Goal: Task Accomplishment & Management: Manage account settings

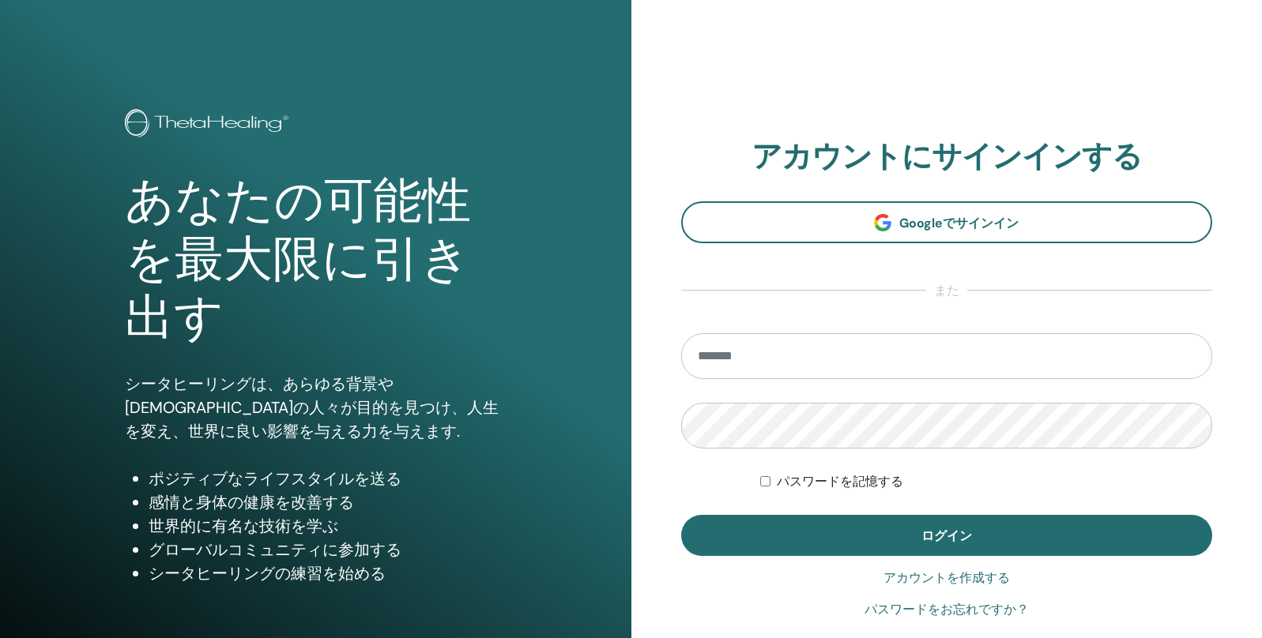
scroll to position [120, 0]
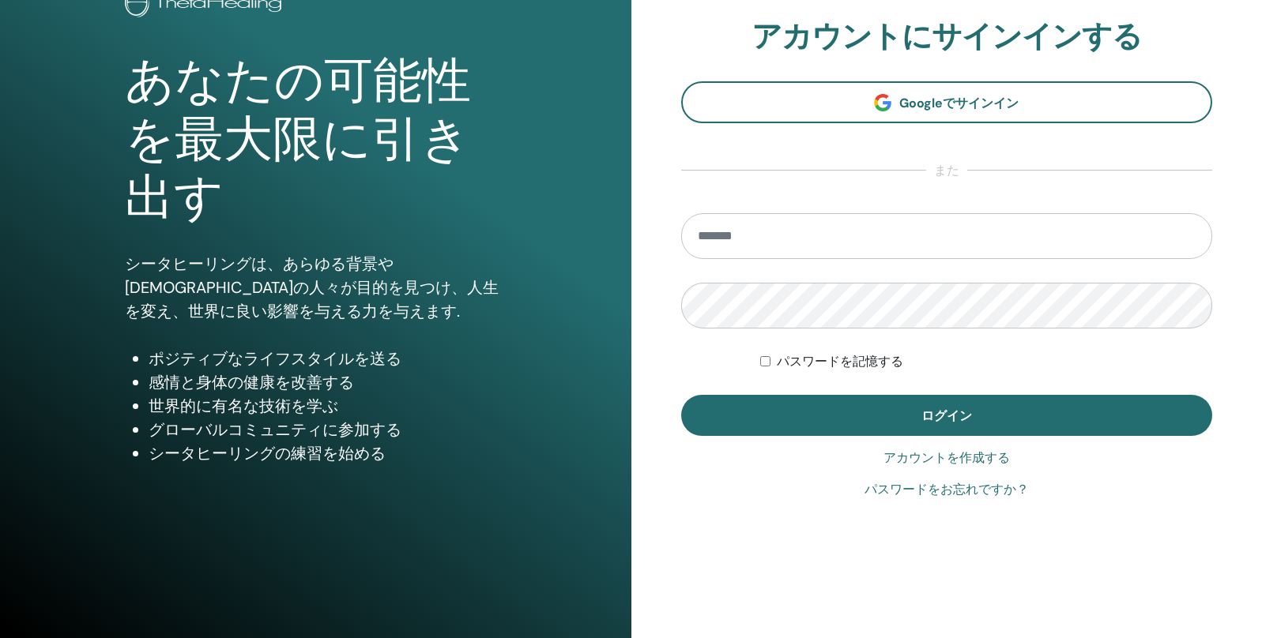
click at [852, 243] on input "email" at bounding box center [947, 236] width 532 height 46
type input "**********"
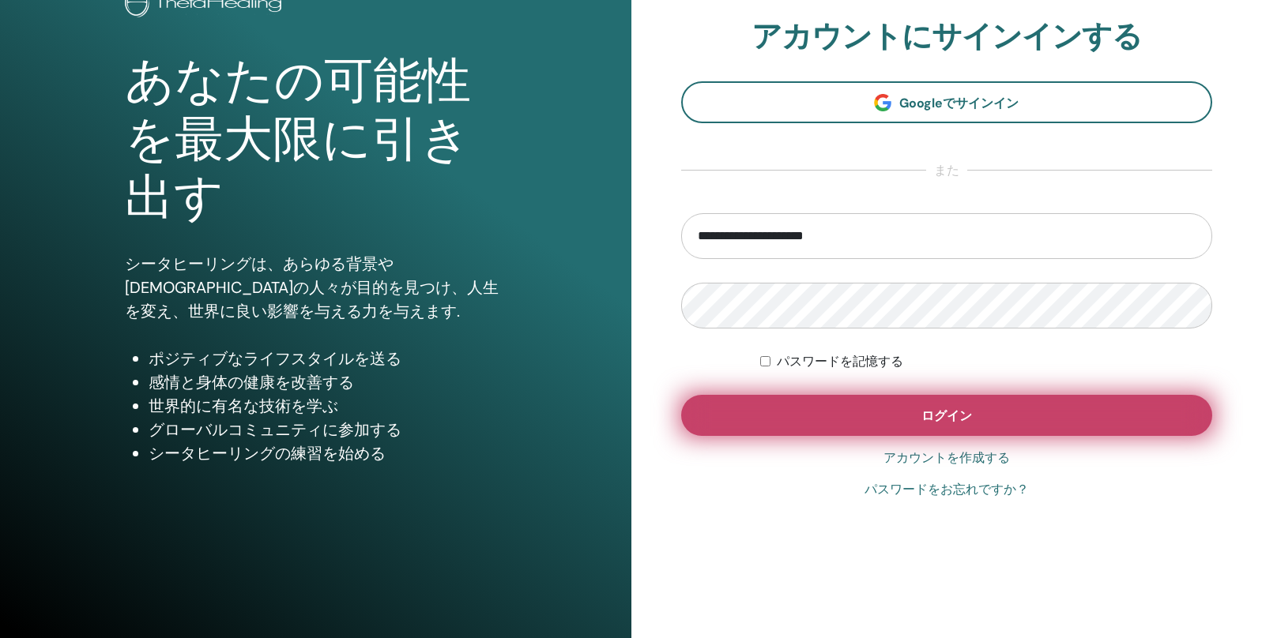
click at [959, 420] on span "ログイン" at bounding box center [946, 416] width 51 height 17
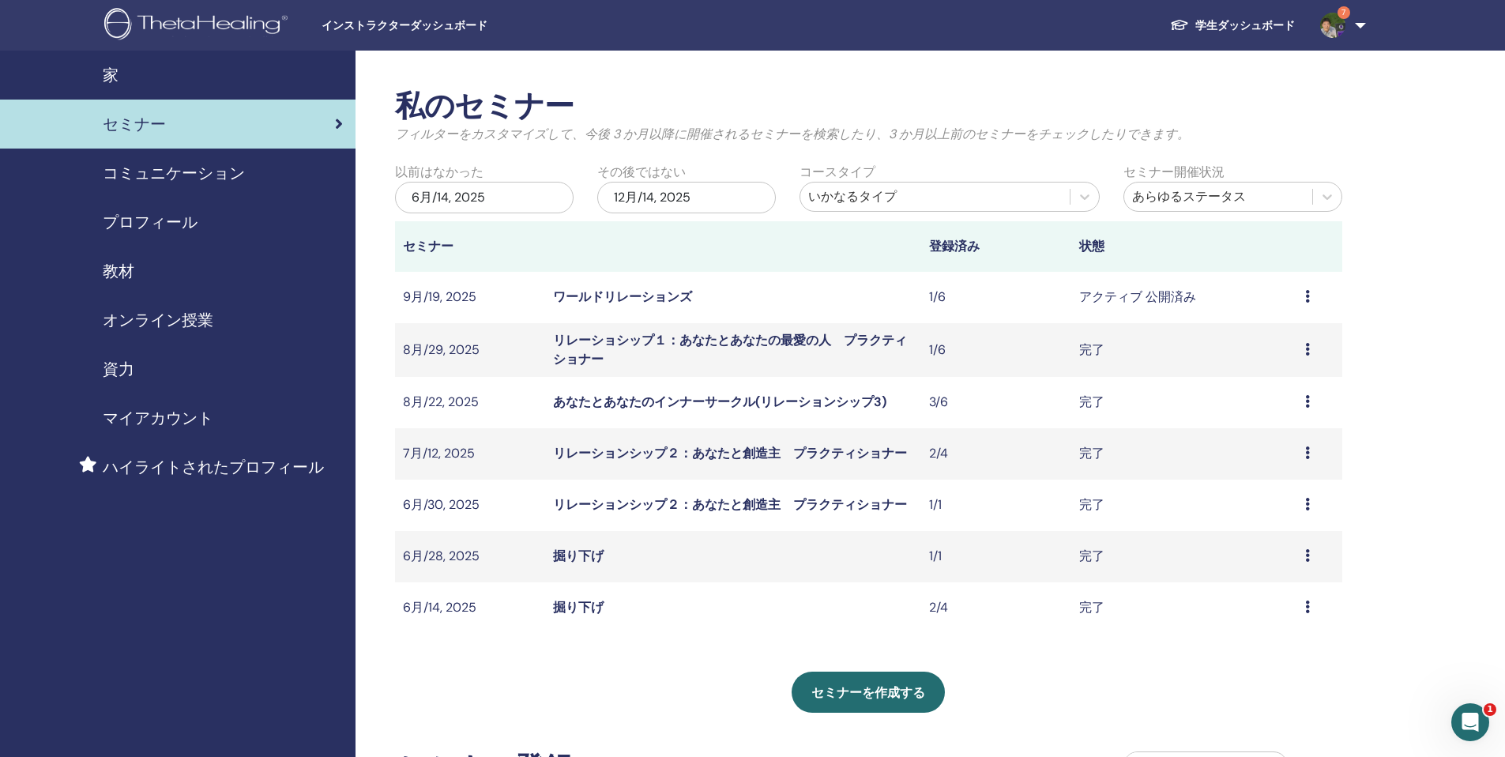
click at [208, 23] on img at bounding box center [198, 26] width 189 height 36
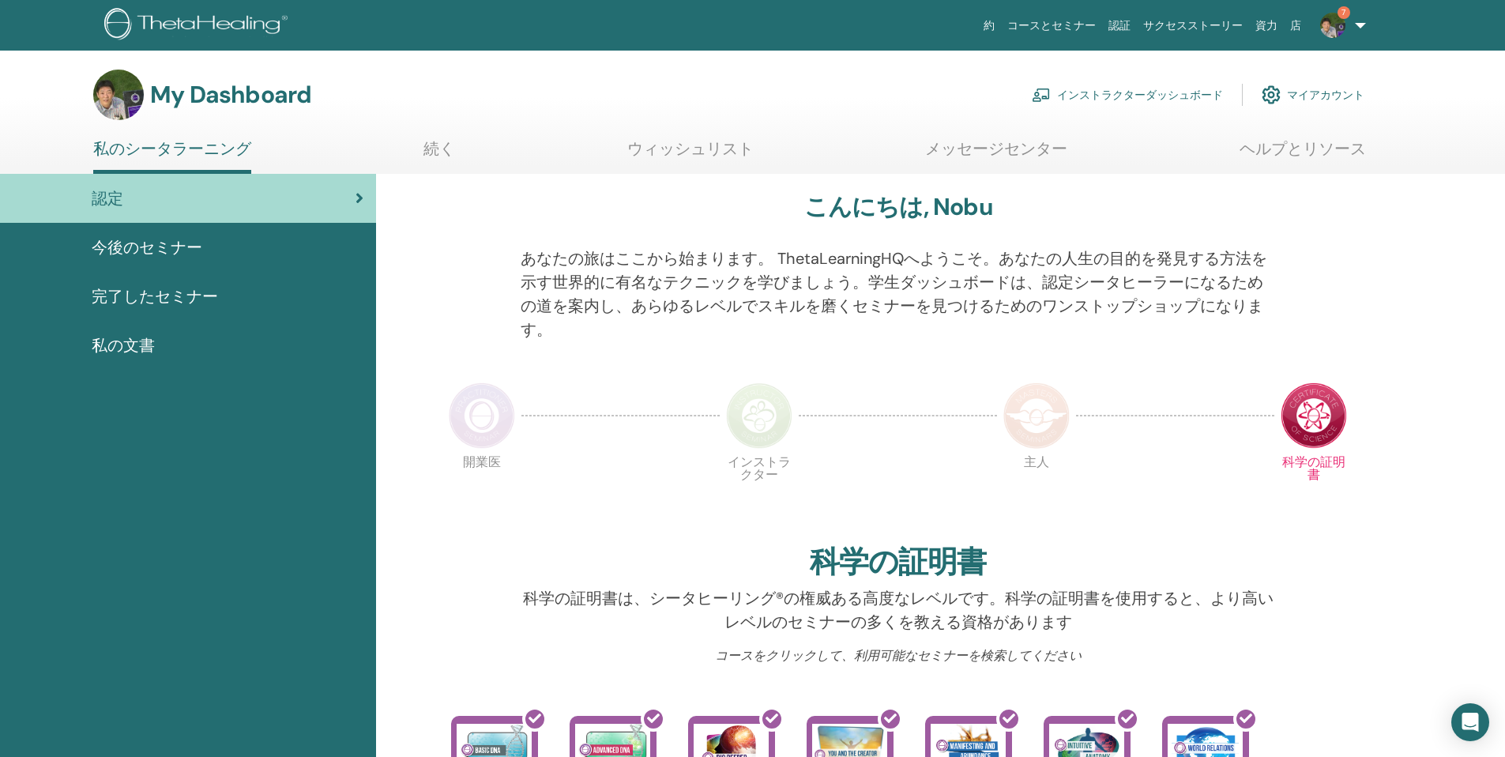
click at [1146, 92] on link "インストラクターダッシュボード" at bounding box center [1127, 94] width 191 height 35
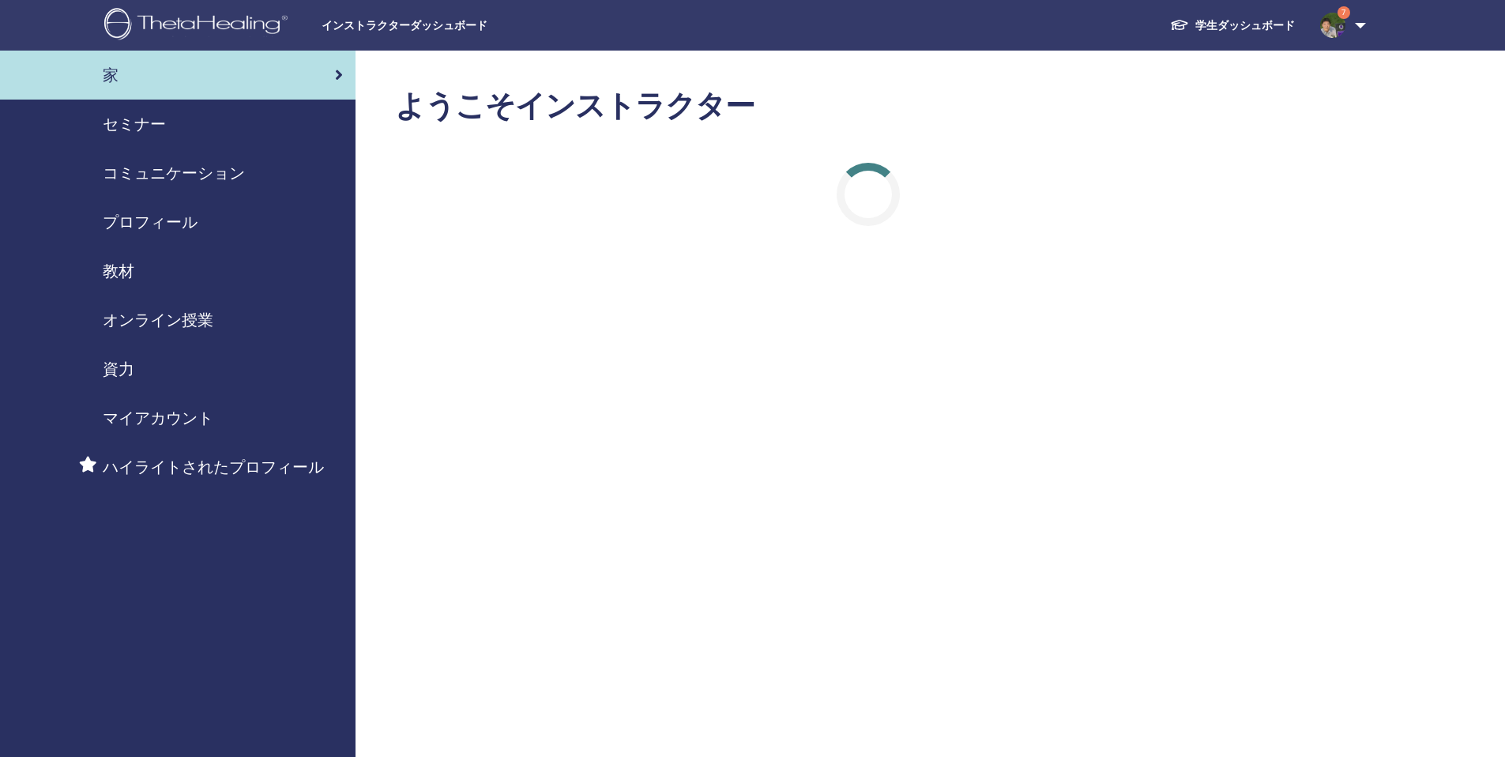
click at [161, 222] on span "プロフィール" at bounding box center [150, 222] width 95 height 24
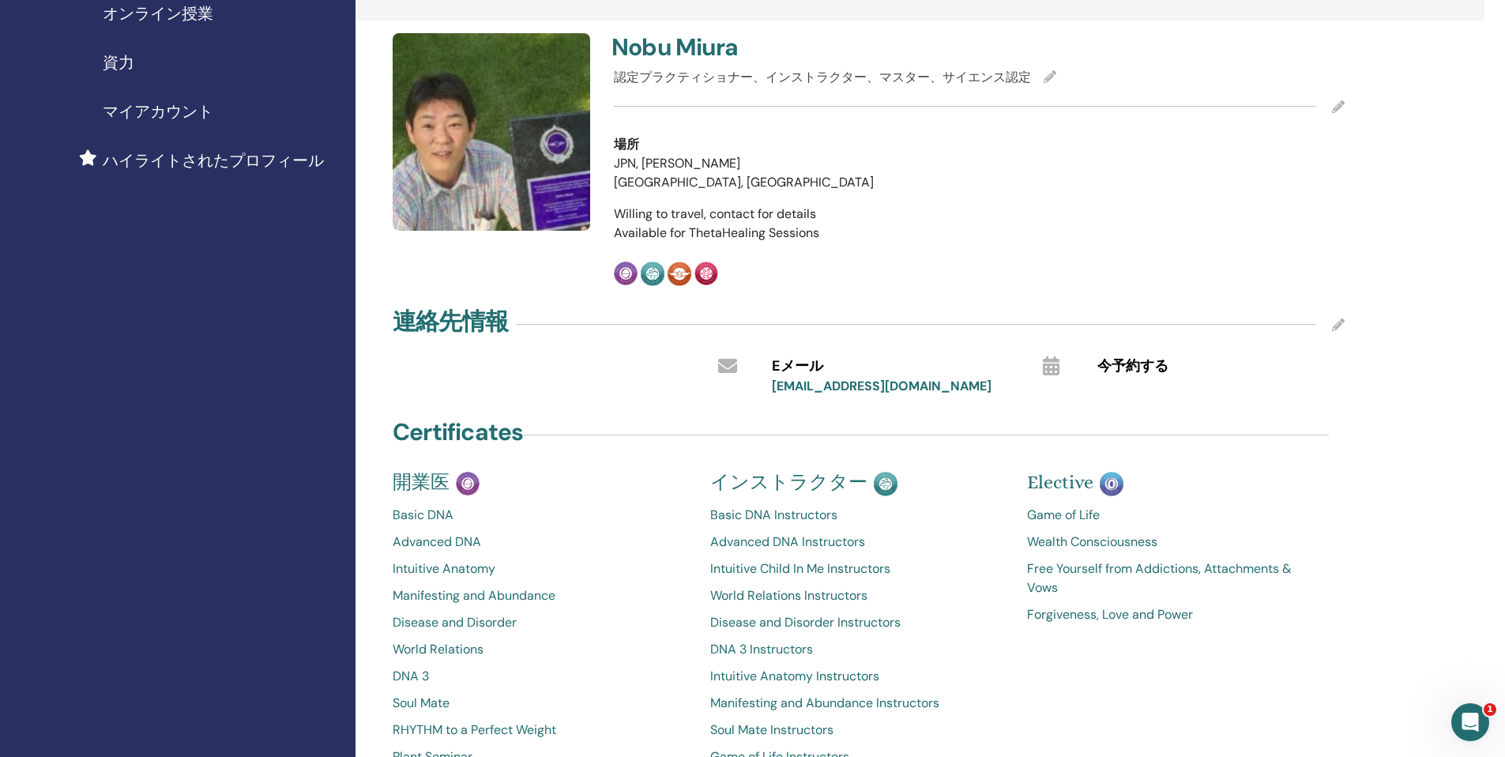
scroll to position [310, 0]
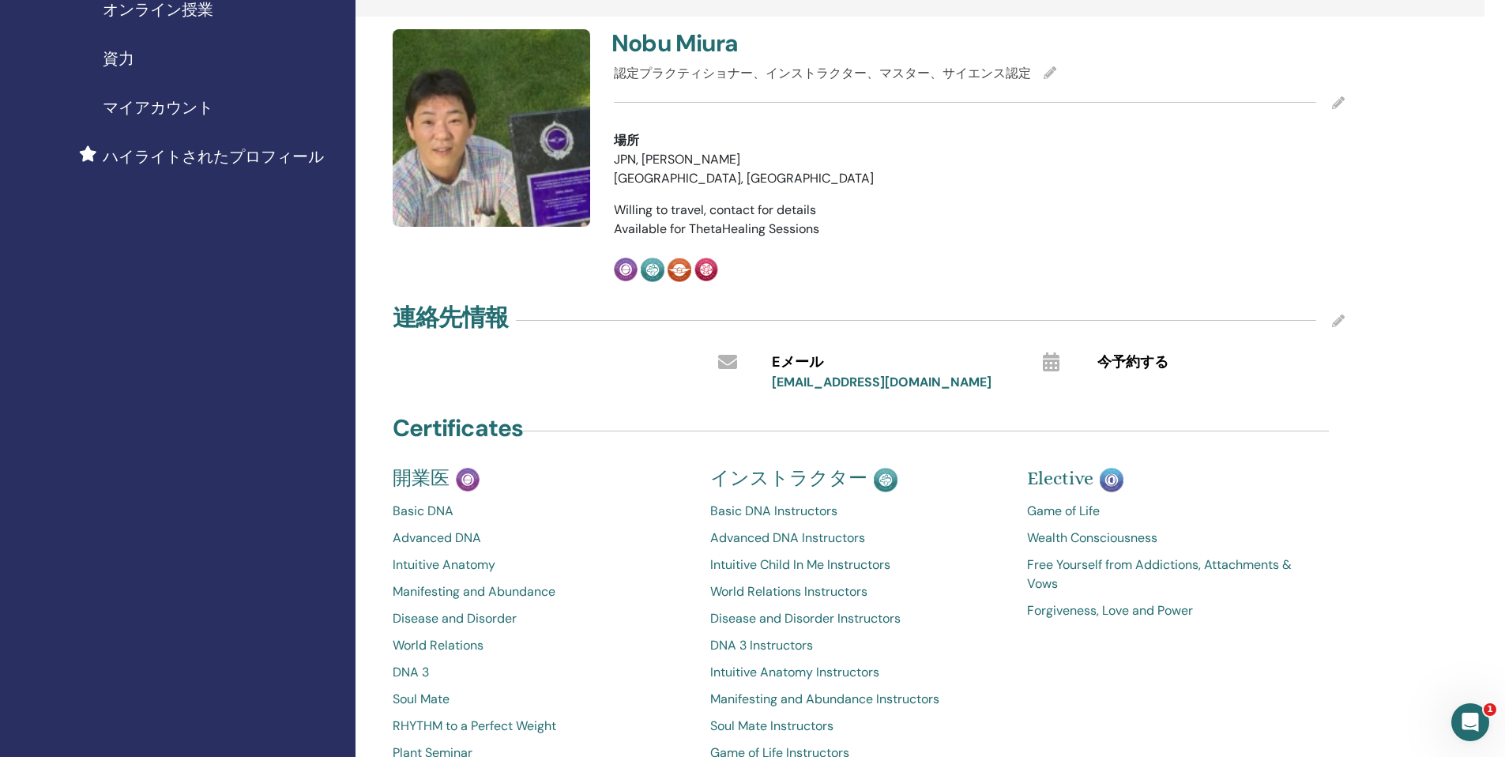
click at [174, 103] on span "マイアカウント" at bounding box center [158, 108] width 111 height 24
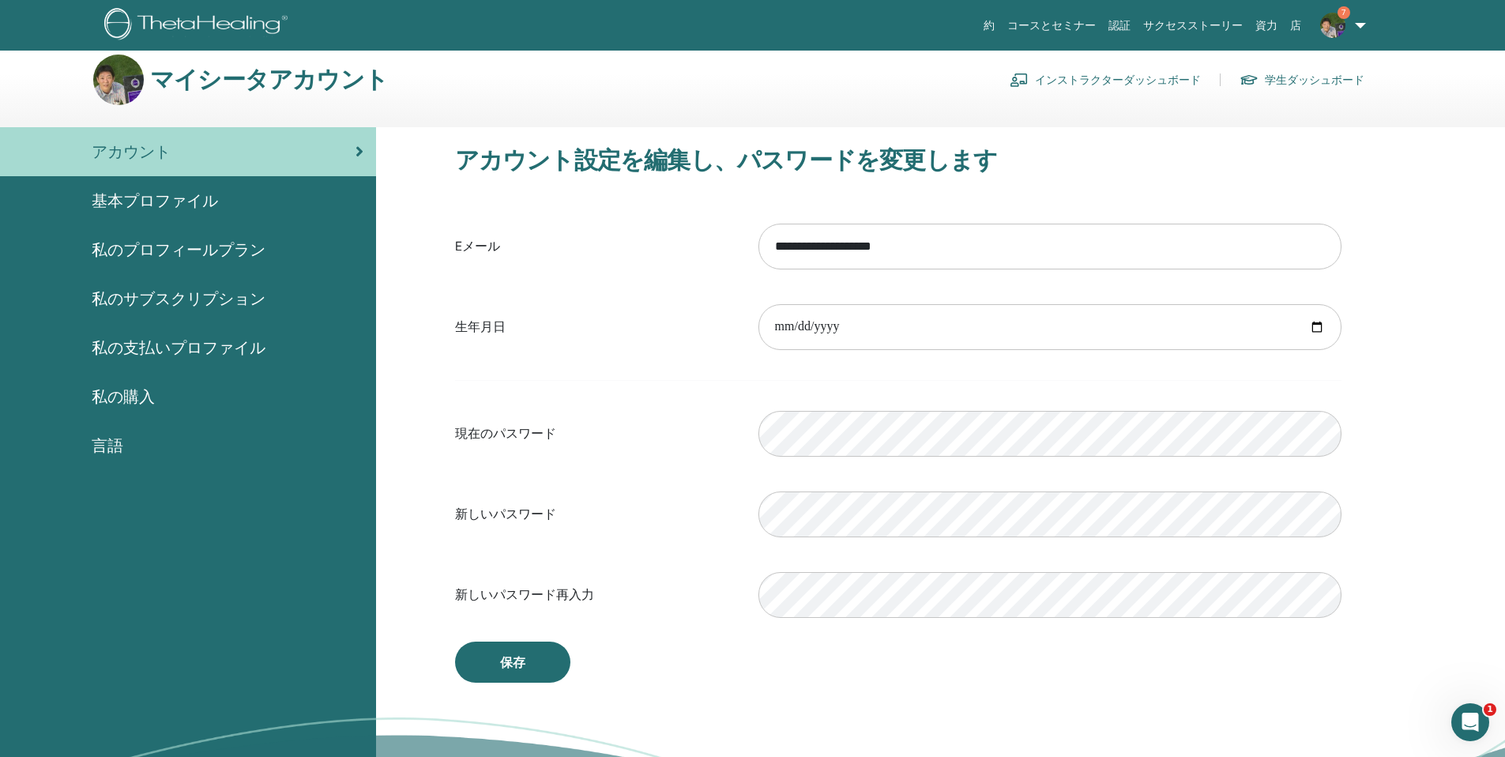
scroll to position [18, 0]
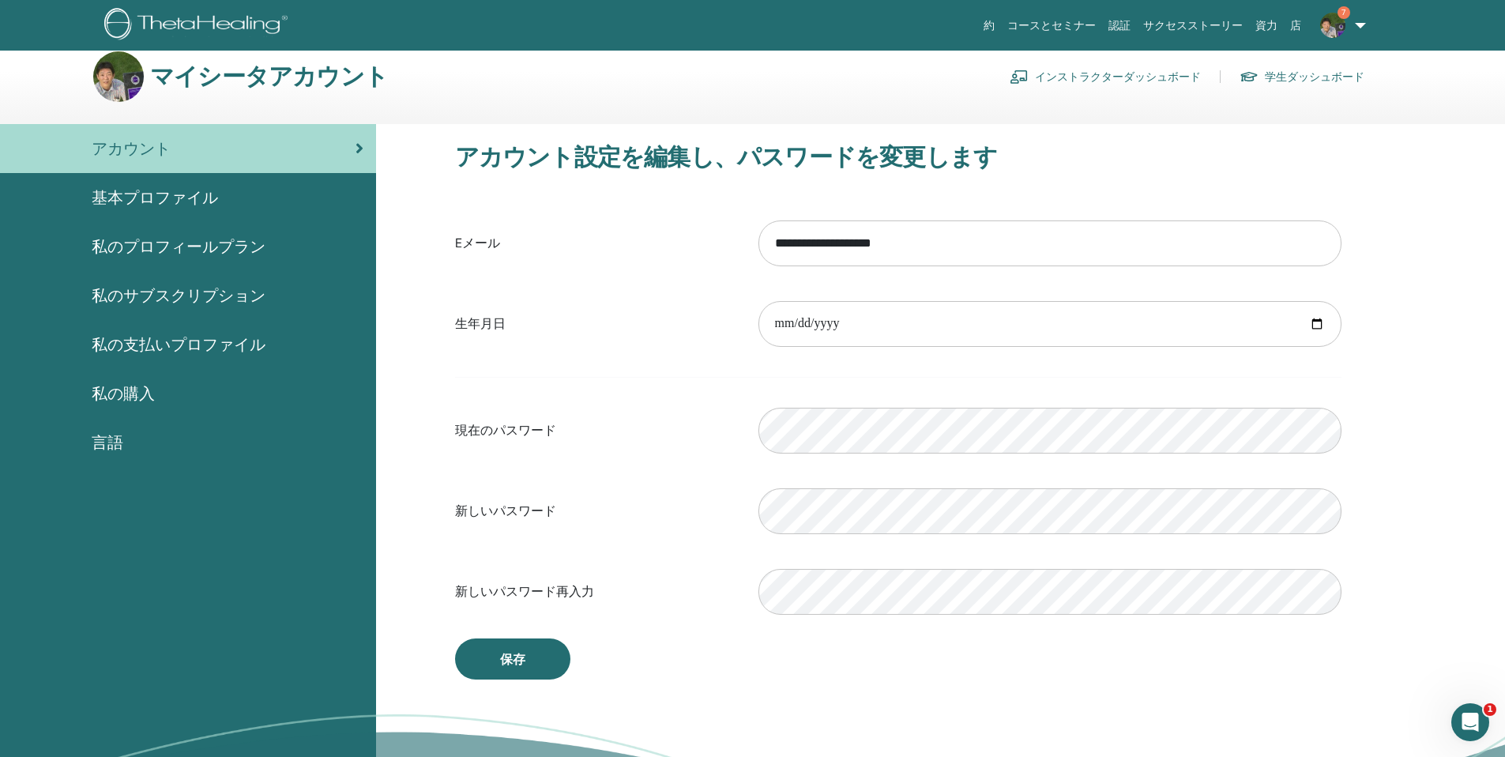
click at [147, 191] on span "基本プロファイル" at bounding box center [155, 198] width 126 height 24
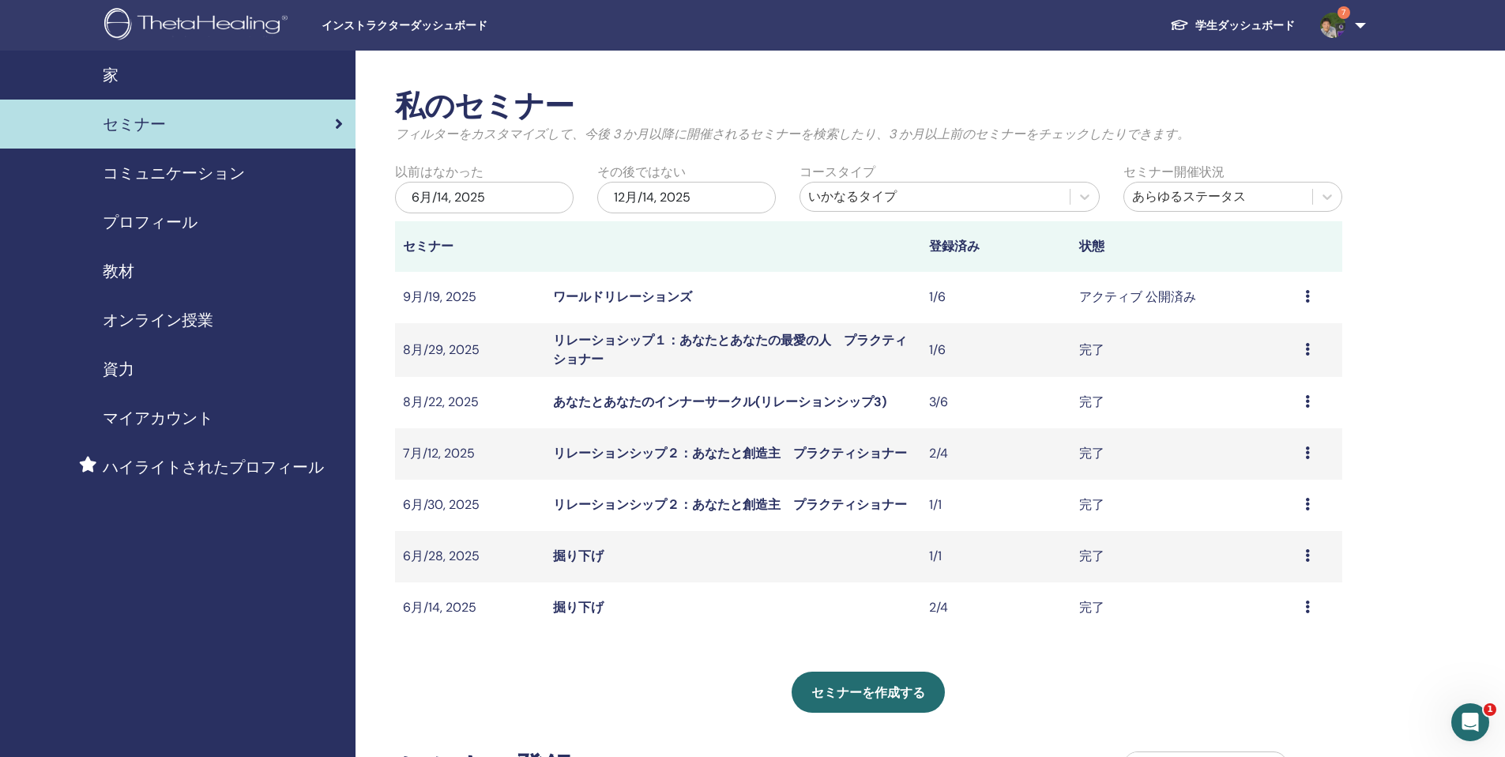
click at [192, 21] on img at bounding box center [198, 26] width 189 height 36
